Goal: Find specific page/section: Find specific page/section

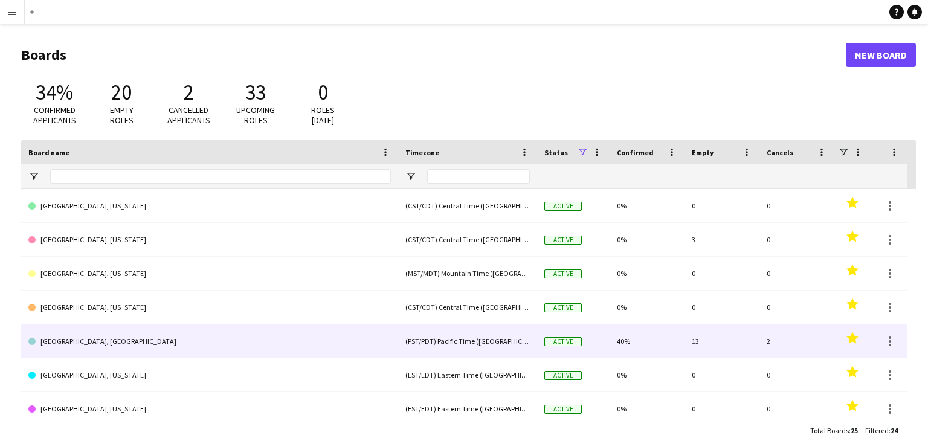
click at [97, 346] on link "[GEOGRAPHIC_DATA], [GEOGRAPHIC_DATA]" at bounding box center [209, 341] width 362 height 34
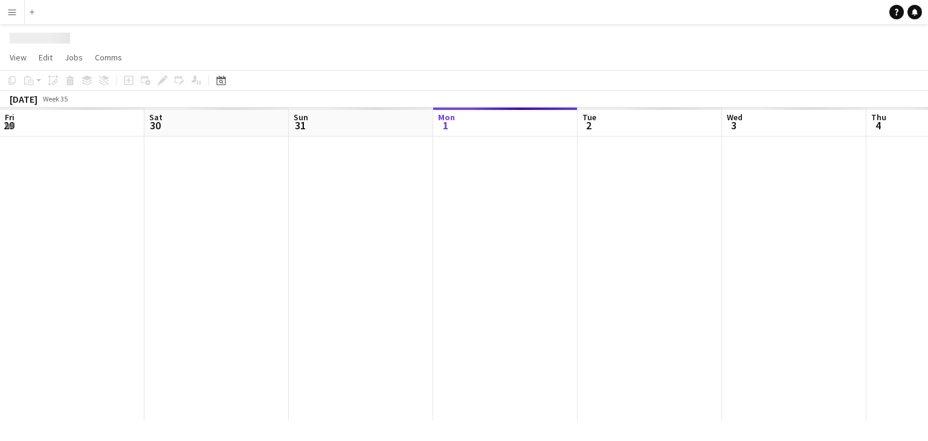
scroll to position [0, 289]
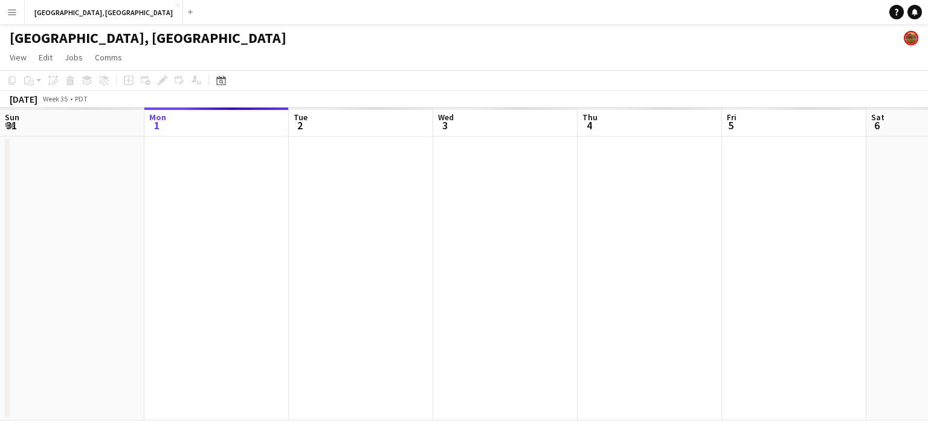
click at [0, 5] on button "Menu" at bounding box center [12, 12] width 24 height 24
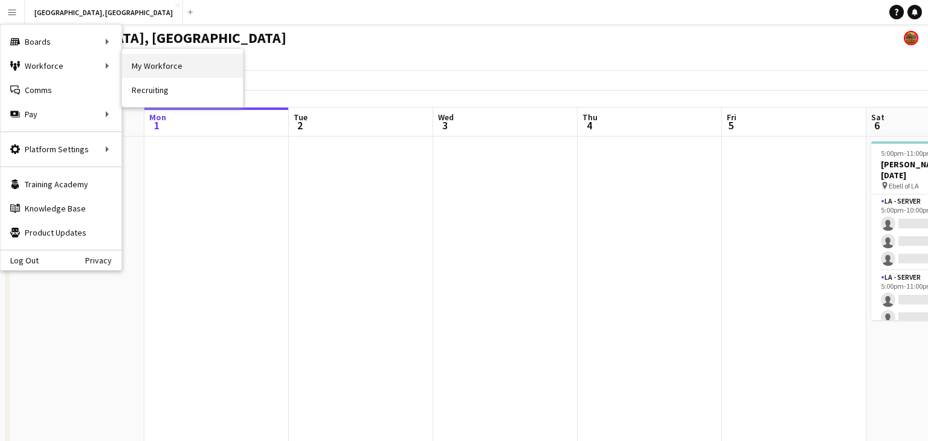
click at [202, 59] on link "My Workforce" at bounding box center [182, 66] width 121 height 24
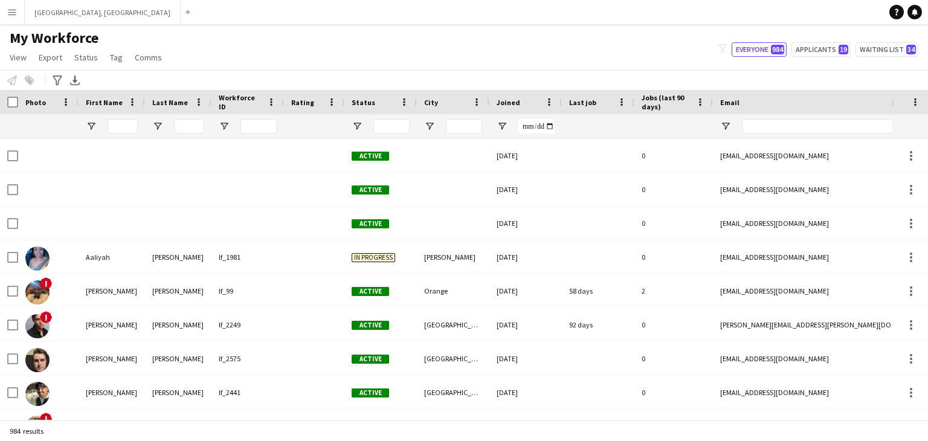
type input "**********"
click at [292, 53] on div "My Workforce View Views Default view New view Update view Delete view Edit name…" at bounding box center [464, 49] width 928 height 41
